Goal: Task Accomplishment & Management: Complete application form

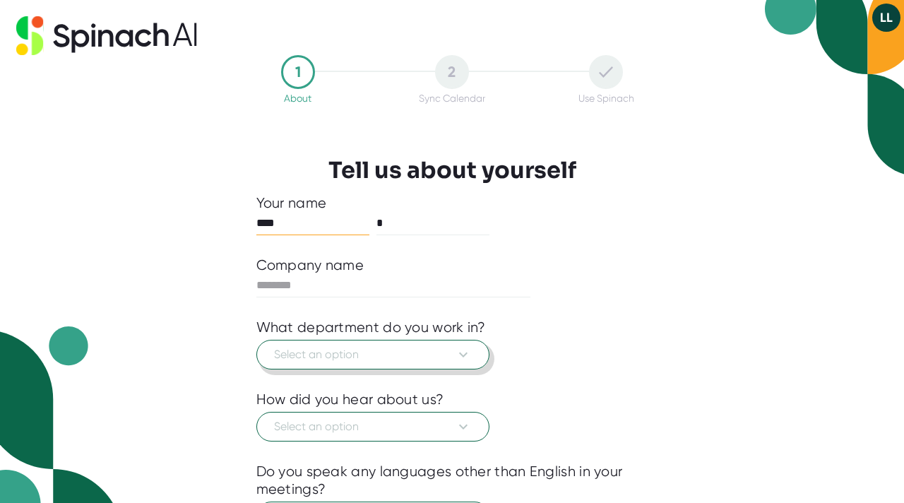
click at [354, 357] on span "Select an option" at bounding box center [373, 354] width 198 height 17
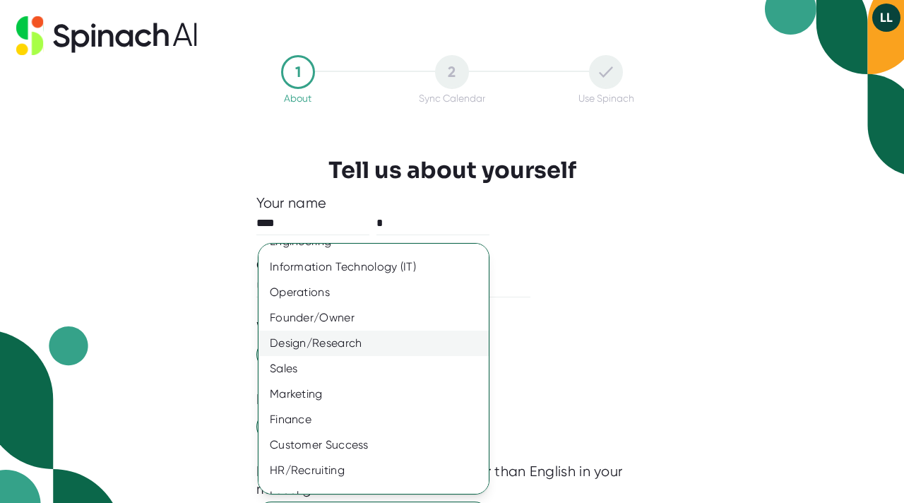
scroll to position [86, 0]
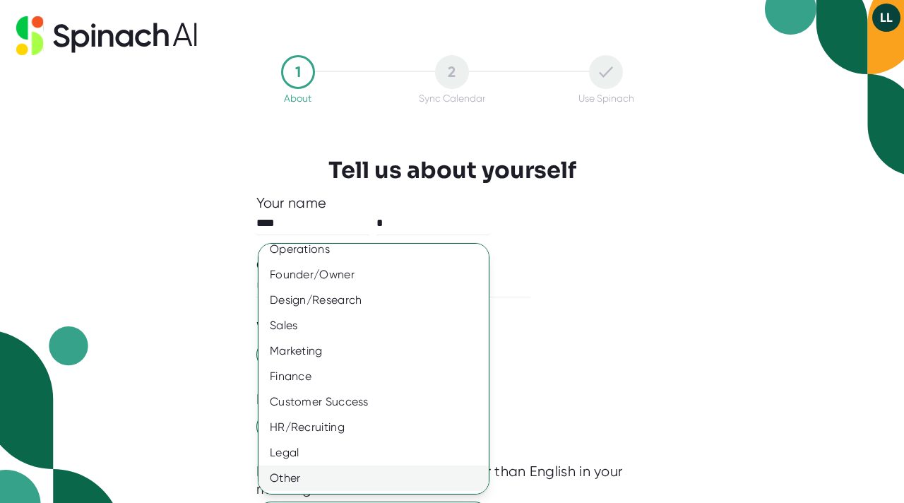
click at [353, 478] on div "Other" at bounding box center [374, 478] width 230 height 25
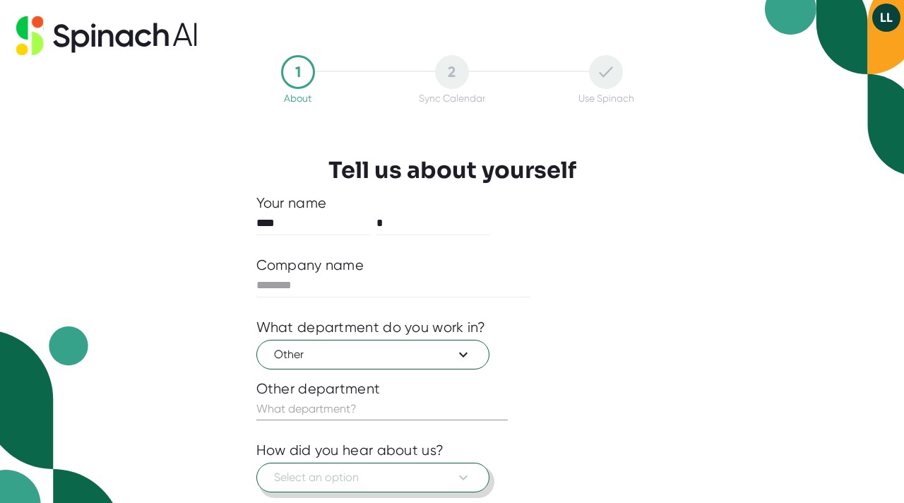
click at [344, 476] on span "Select an option" at bounding box center [373, 477] width 198 height 17
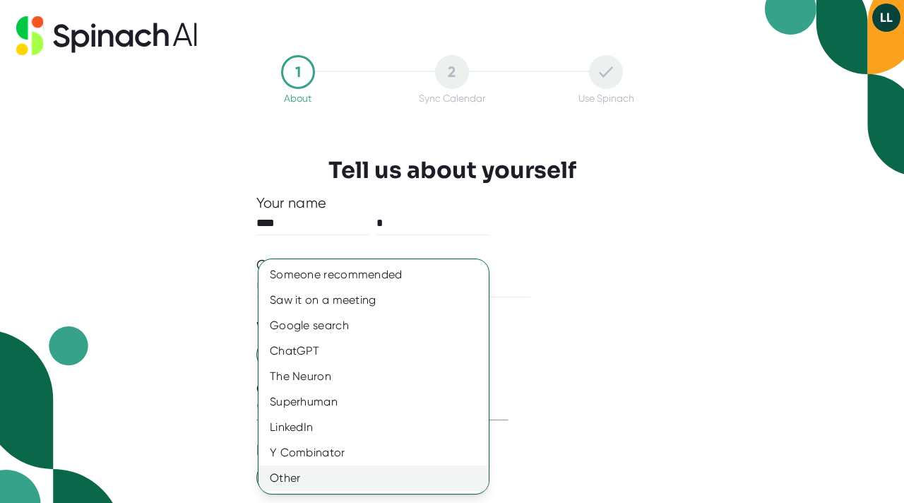
click at [335, 469] on div "Other" at bounding box center [374, 478] width 230 height 25
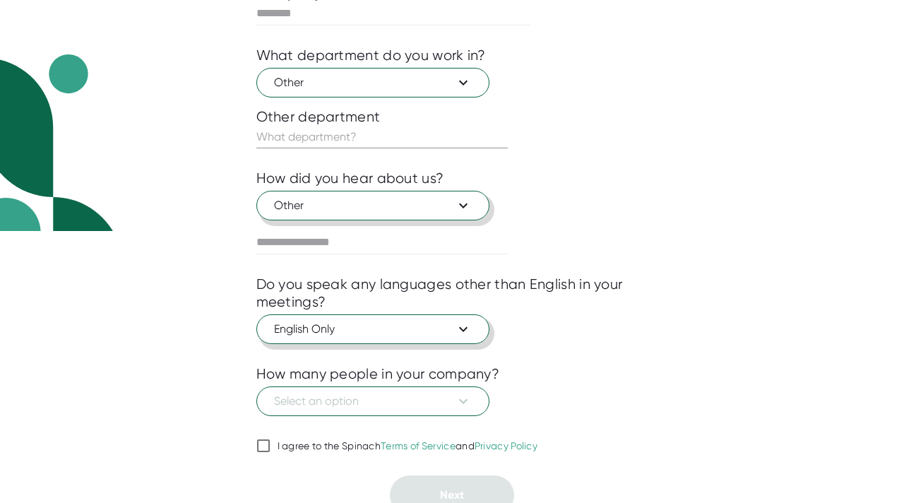
scroll to position [285, 0]
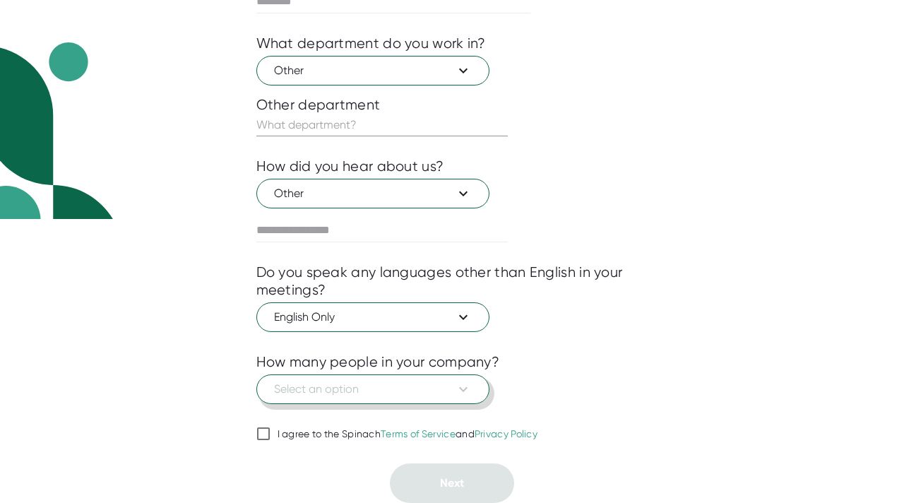
click at [347, 400] on button "Select an option" at bounding box center [372, 389] width 233 height 30
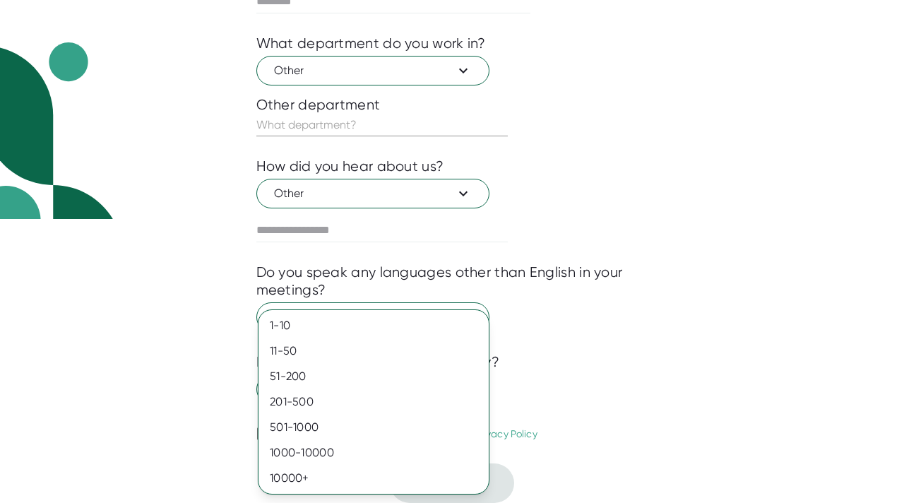
click at [594, 382] on div at bounding box center [452, 251] width 904 height 503
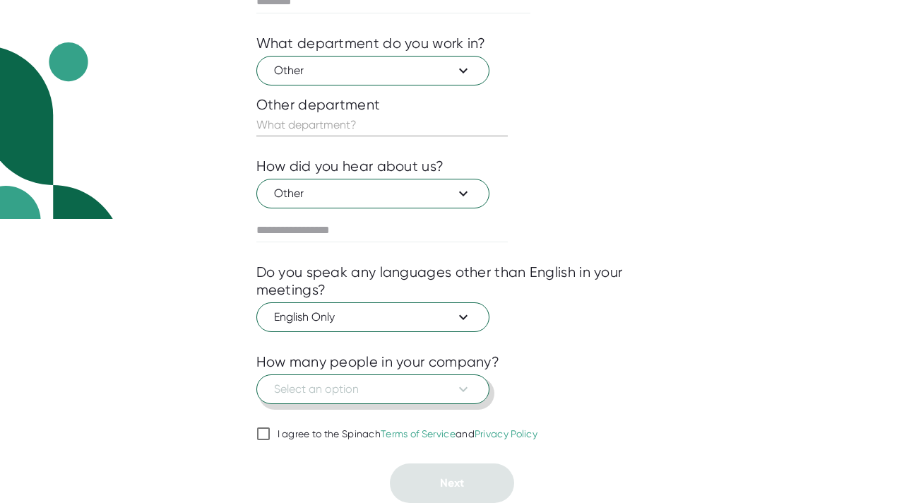
click at [442, 396] on span "Select an option" at bounding box center [373, 389] width 198 height 17
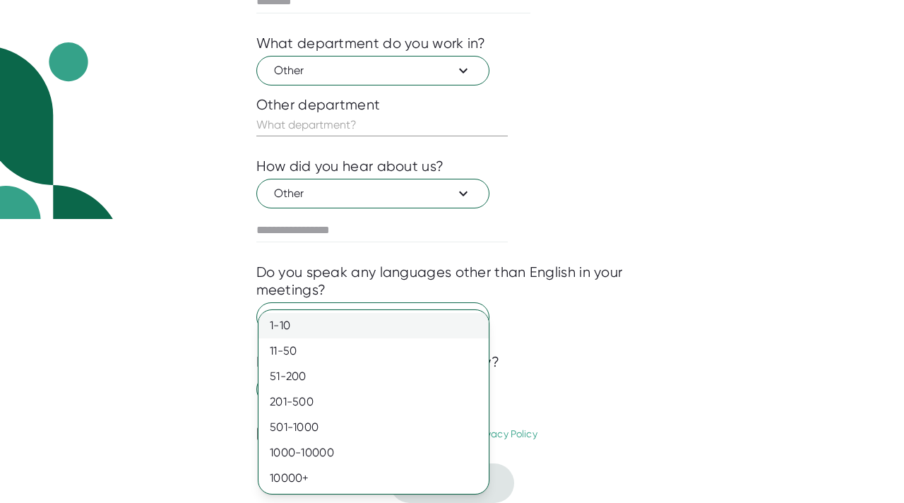
click at [346, 321] on div "1-10" at bounding box center [374, 325] width 230 height 25
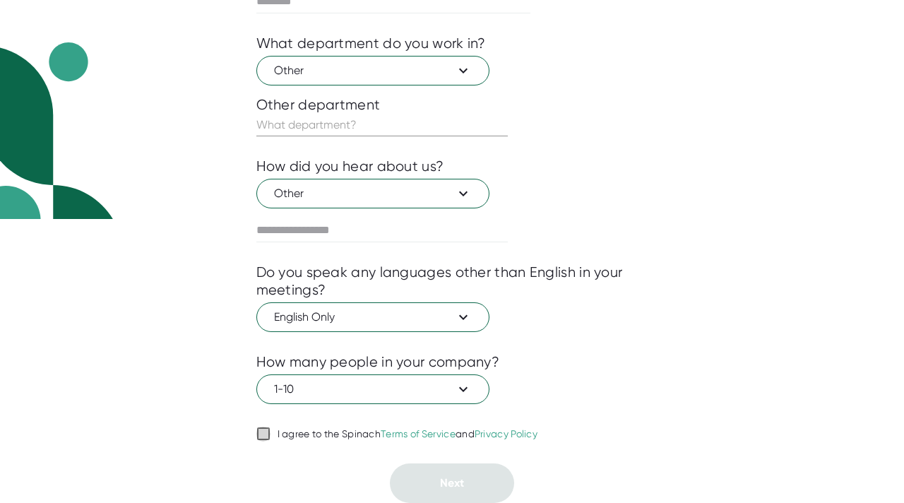
click at [266, 435] on input "I agree to the Spinach Terms of Service and Privacy Policy" at bounding box center [263, 433] width 14 height 17
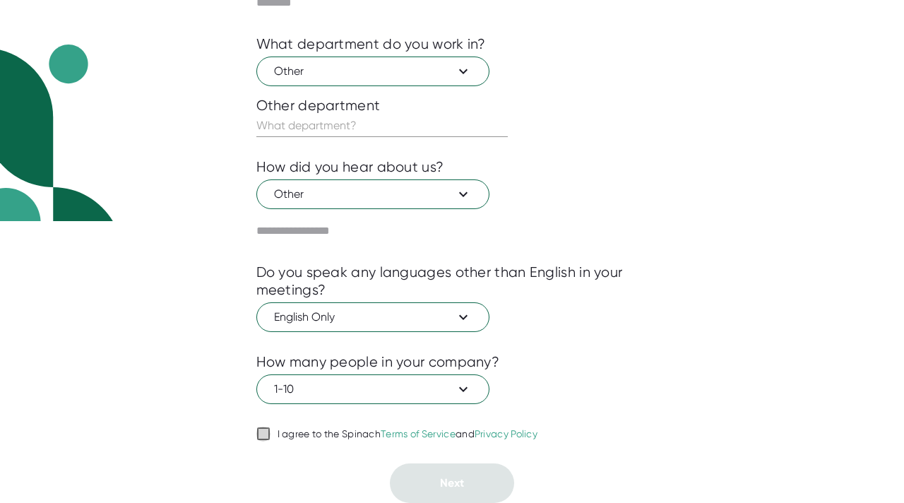
checkbox input "true"
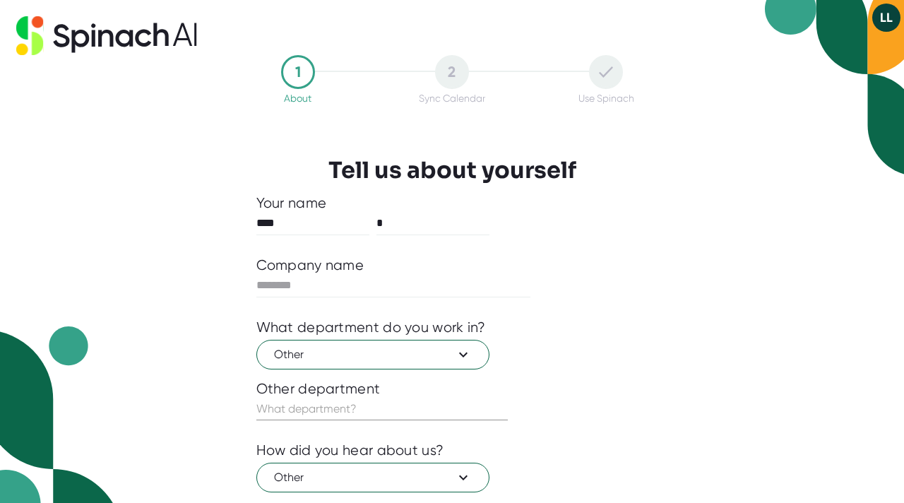
scroll to position [3, 0]
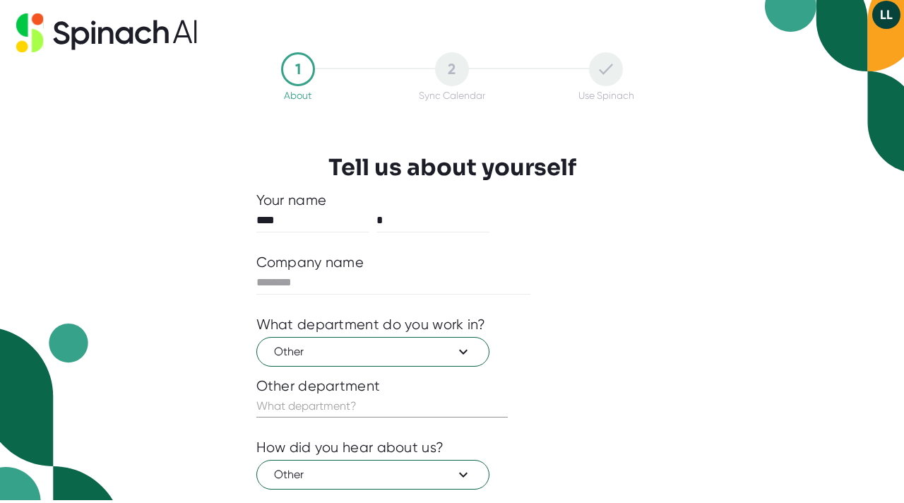
click at [386, 408] on input "text" at bounding box center [382, 406] width 252 height 23
type input "other"
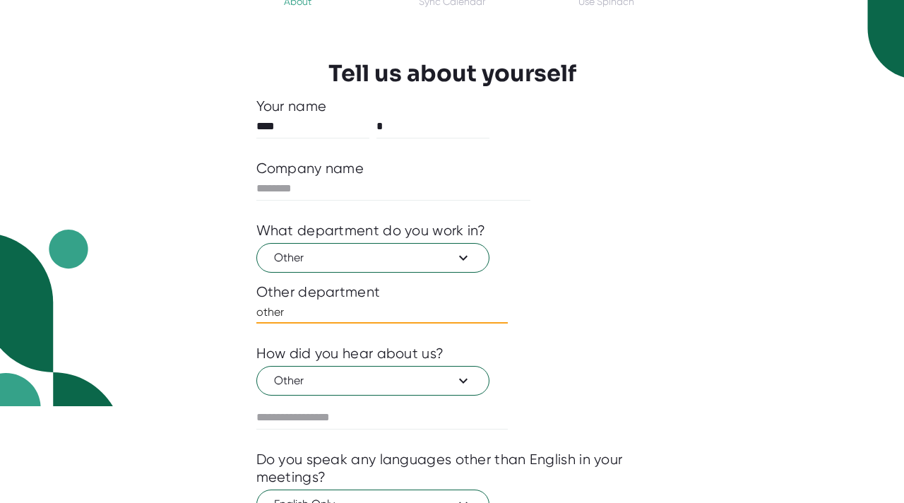
scroll to position [285, 0]
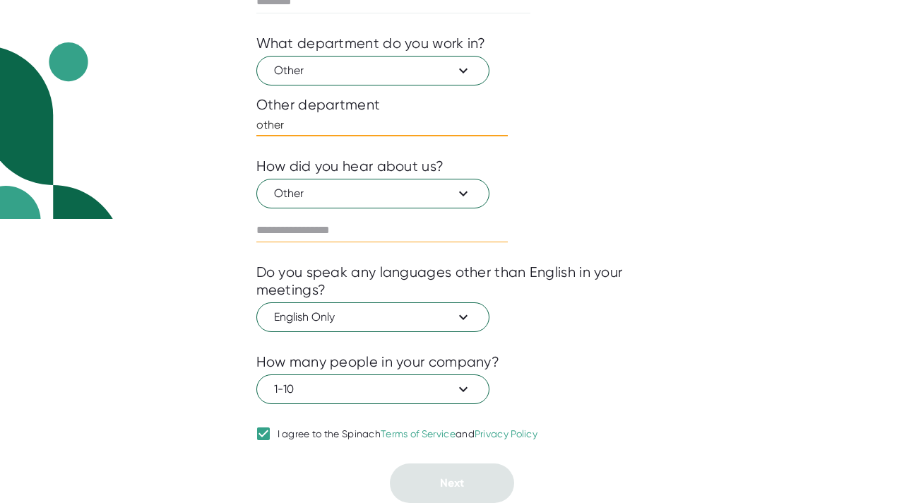
click at [370, 236] on input "text" at bounding box center [382, 230] width 252 height 23
type input "******"
click at [615, 270] on div "Do you speak any languages other than English in your meetings?" at bounding box center [452, 281] width 392 height 35
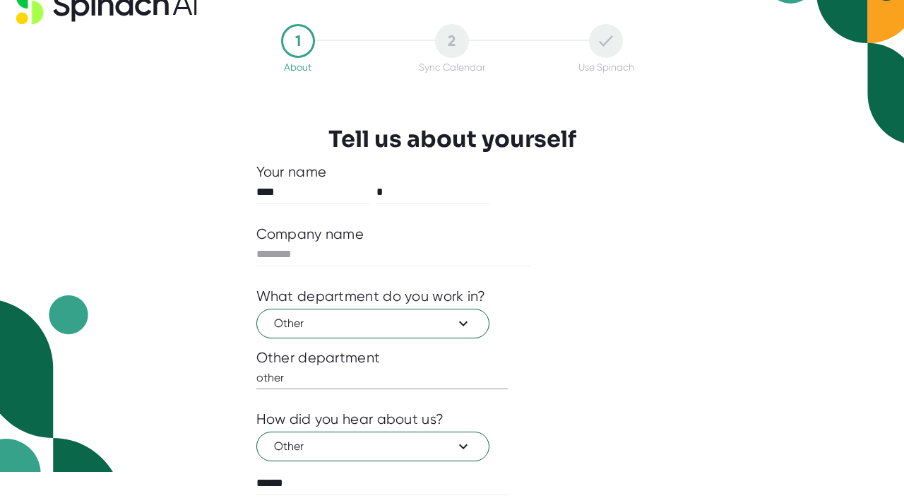
scroll to position [0, 0]
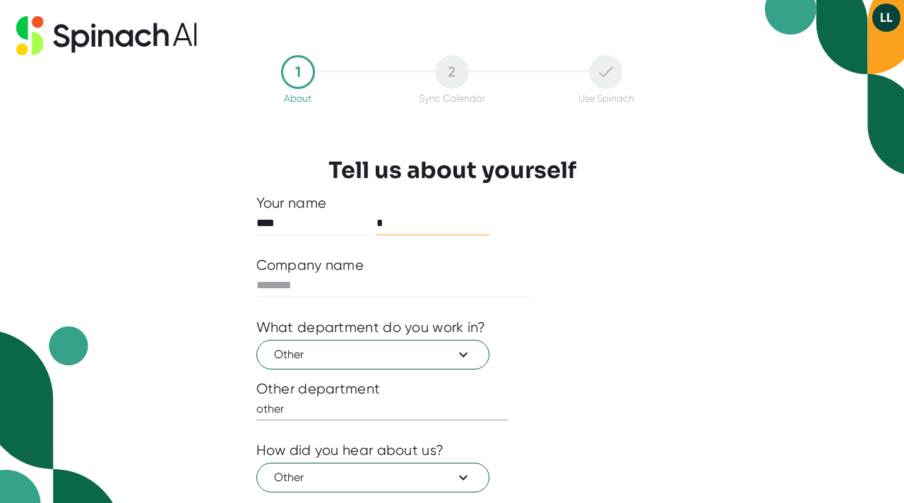
click at [400, 224] on input "*" at bounding box center [433, 223] width 113 height 23
click at [374, 290] on input "text" at bounding box center [393, 285] width 275 height 23
type input "*******"
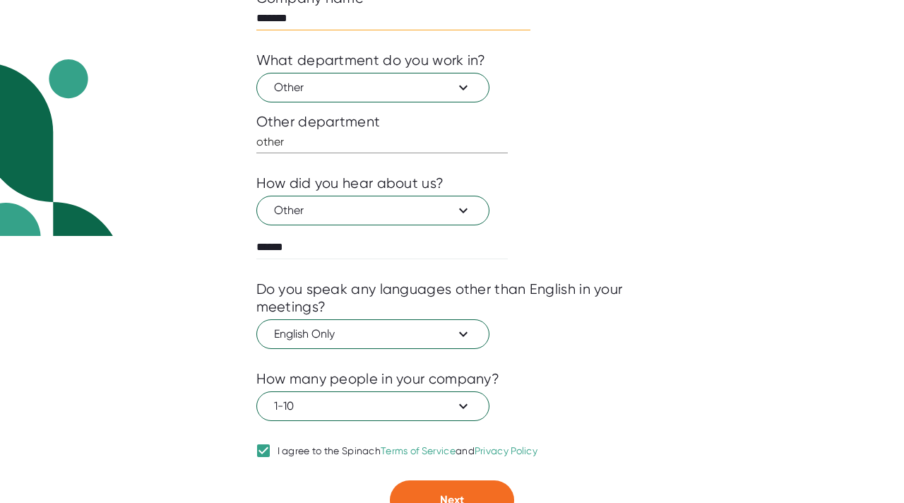
scroll to position [285, 0]
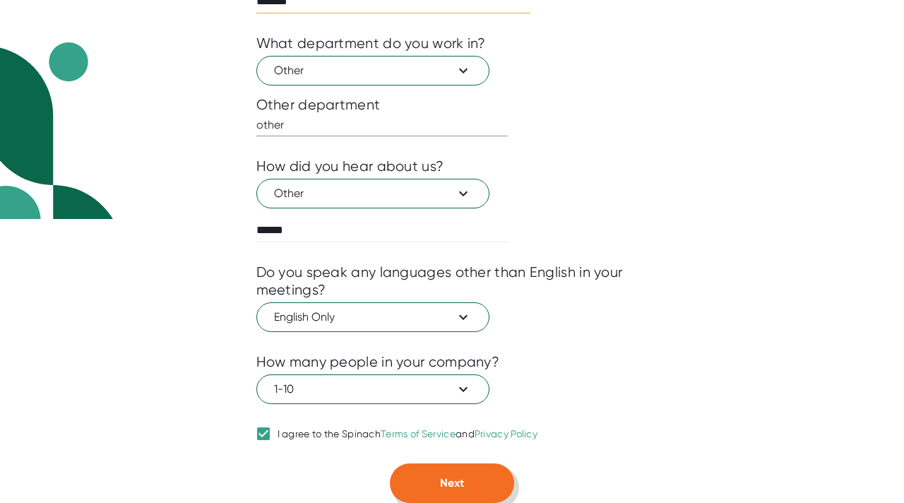
click at [470, 483] on button "Next" at bounding box center [452, 483] width 124 height 40
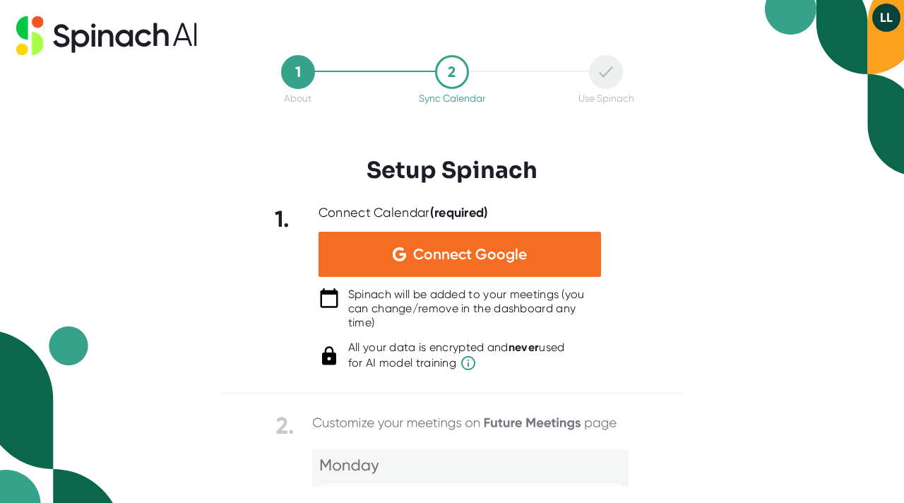
scroll to position [0, 0]
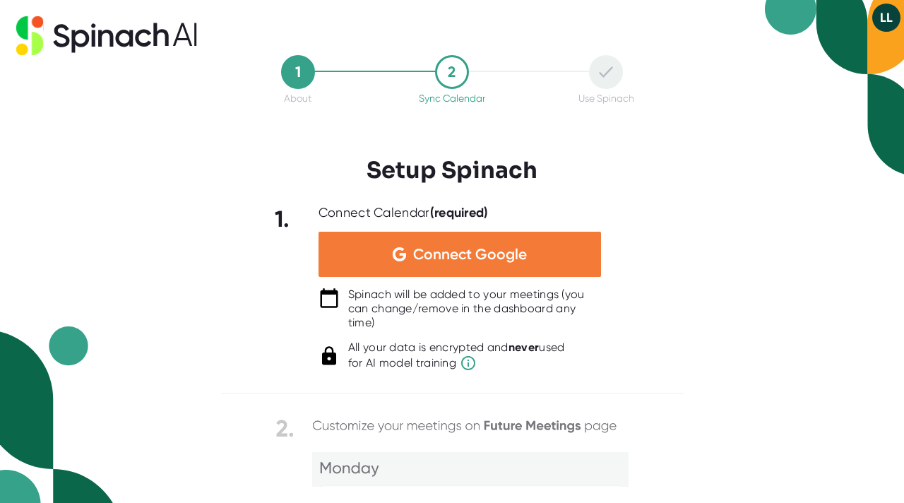
click at [471, 268] on div "Connect Google" at bounding box center [460, 254] width 283 height 45
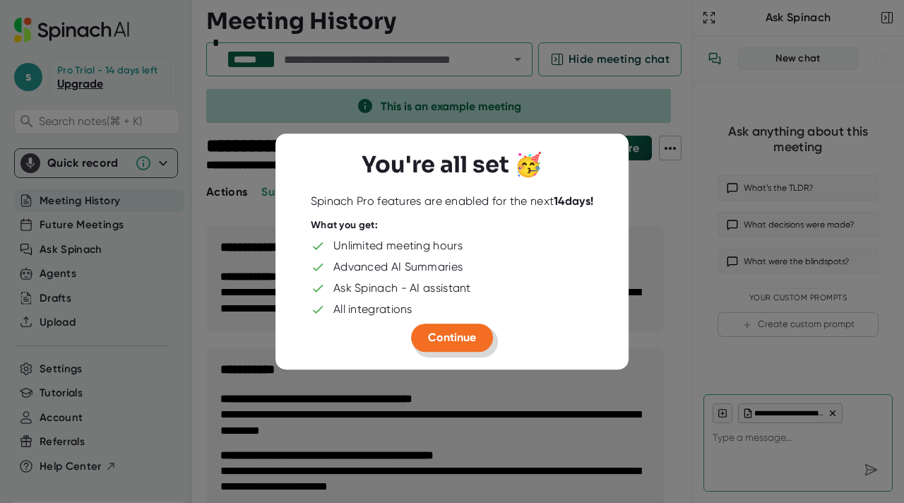
click at [468, 338] on span "Continue" at bounding box center [452, 337] width 48 height 13
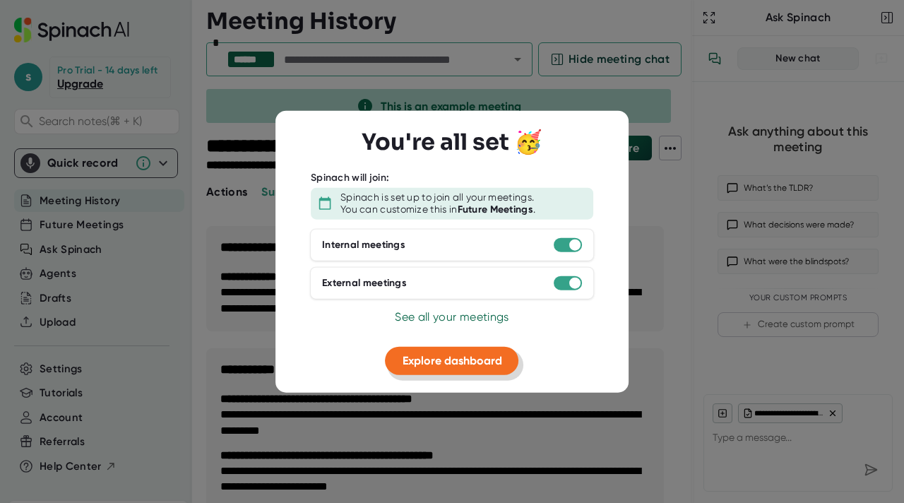
click at [476, 362] on span "Explore dashboard" at bounding box center [453, 359] width 100 height 13
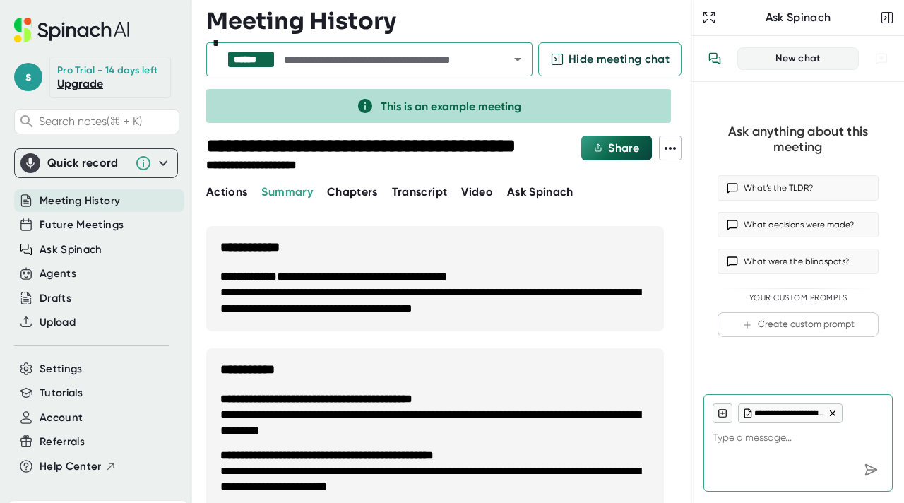
type textarea "x"
click at [105, 172] on div "Quick record" at bounding box center [95, 163] width 151 height 20
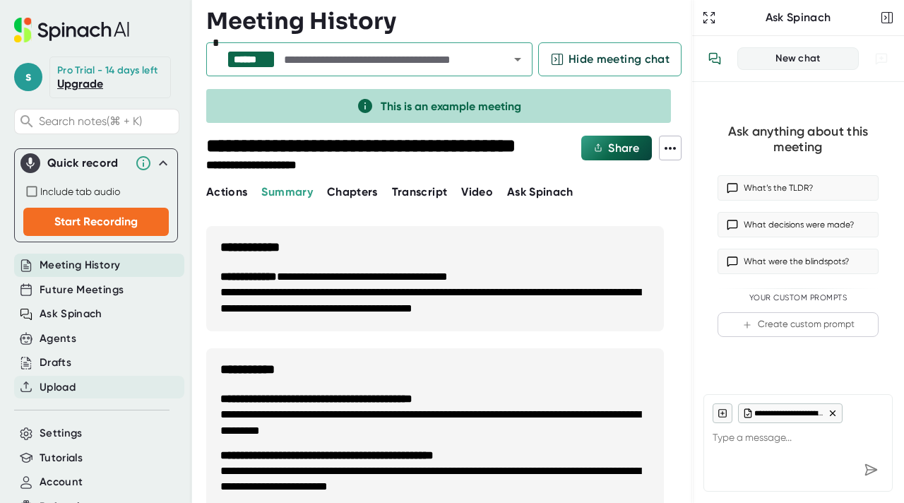
click at [47, 390] on span "Upload" at bounding box center [58, 387] width 36 height 16
